Goal: Navigation & Orientation: Understand site structure

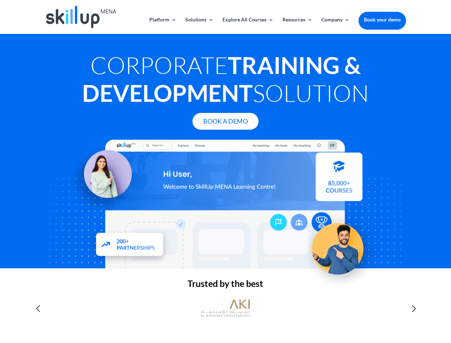
click at [225, 171] on div at bounding box center [225, 204] width 360 height 128
click at [199, 25] on link "Solutions" at bounding box center [199, 25] width 28 height 17
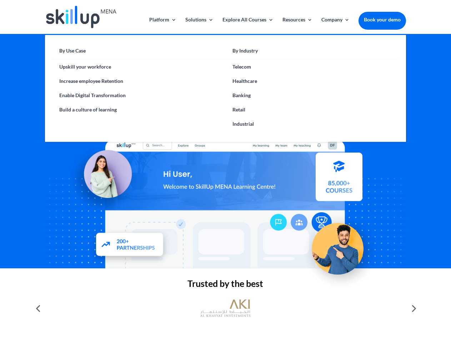
click at [247, 25] on link "Explore All Courses" at bounding box center [247, 25] width 51 height 17
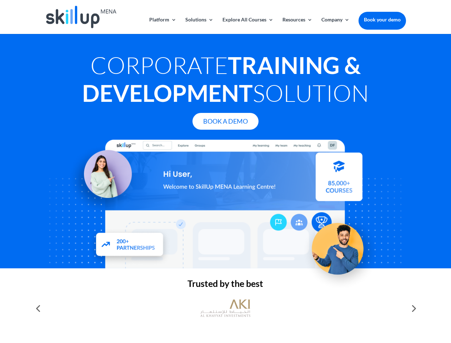
click at [296, 25] on link "Resources" at bounding box center [297, 25] width 30 height 17
click at [335, 25] on link "Company" at bounding box center [335, 25] width 28 height 17
click at [225, 308] on img at bounding box center [225, 307] width 50 height 25
